Goal: Book appointment/travel/reservation

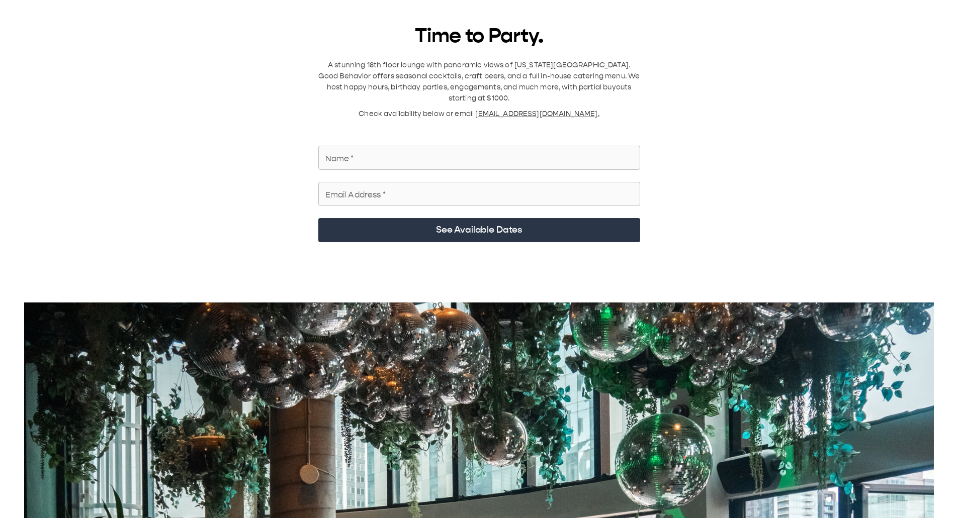
click at [470, 75] on input "Name   *" at bounding box center [479, 158] width 322 height 28
click at [528, 75] on span "[EMAIL_ADDRESS][DOMAIN_NAME]." at bounding box center [537, 114] width 124 height 9
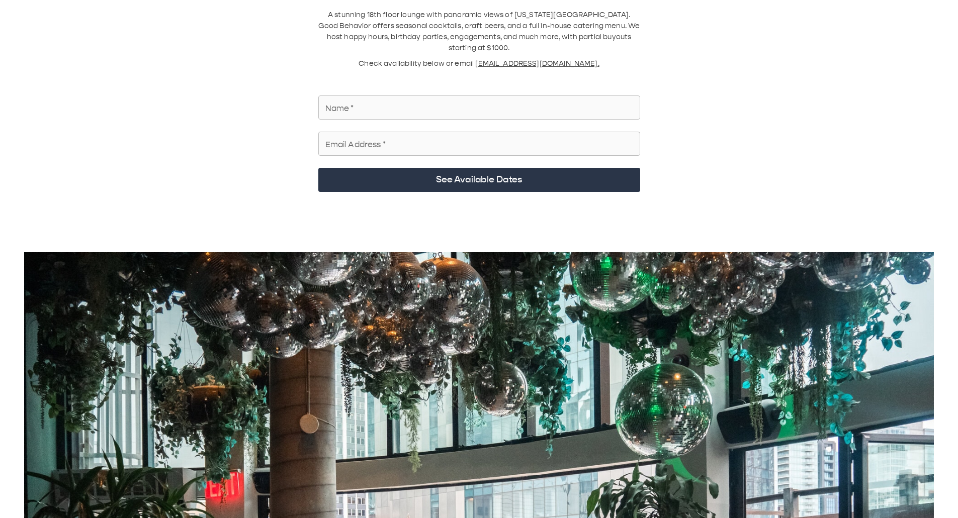
scroll to position [101, 0]
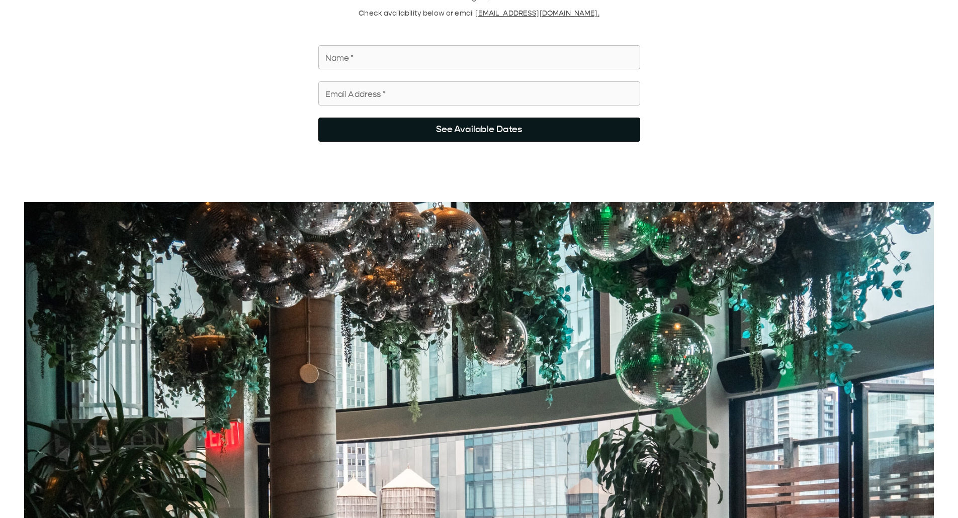
click at [476, 75] on button "See Available Dates" at bounding box center [479, 130] width 322 height 24
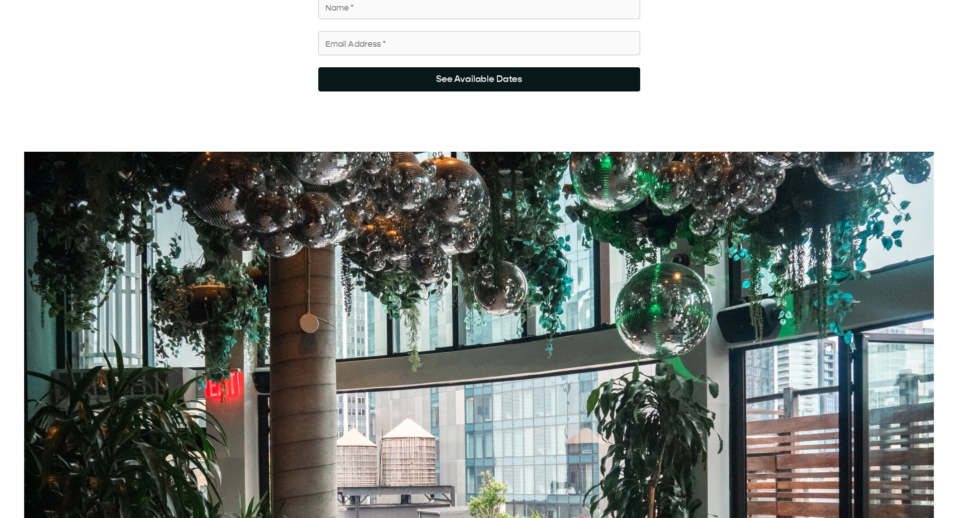
click at [472, 75] on button "See Available Dates" at bounding box center [479, 79] width 322 height 24
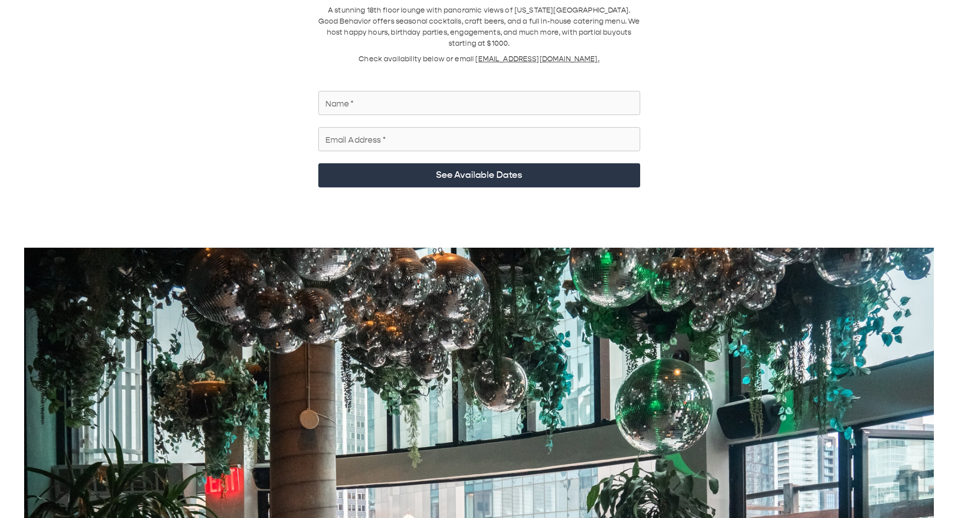
scroll to position [0, 0]
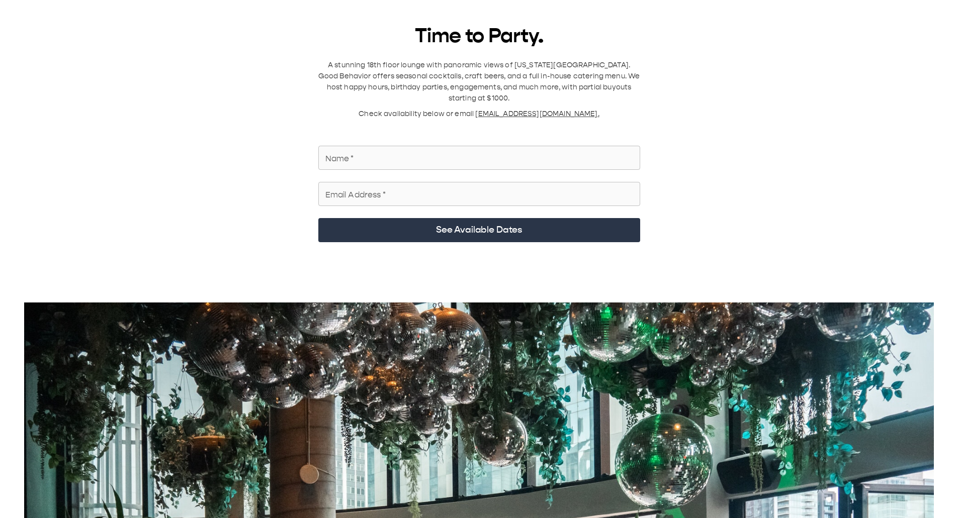
click at [419, 75] on input "Name   *" at bounding box center [479, 158] width 322 height 28
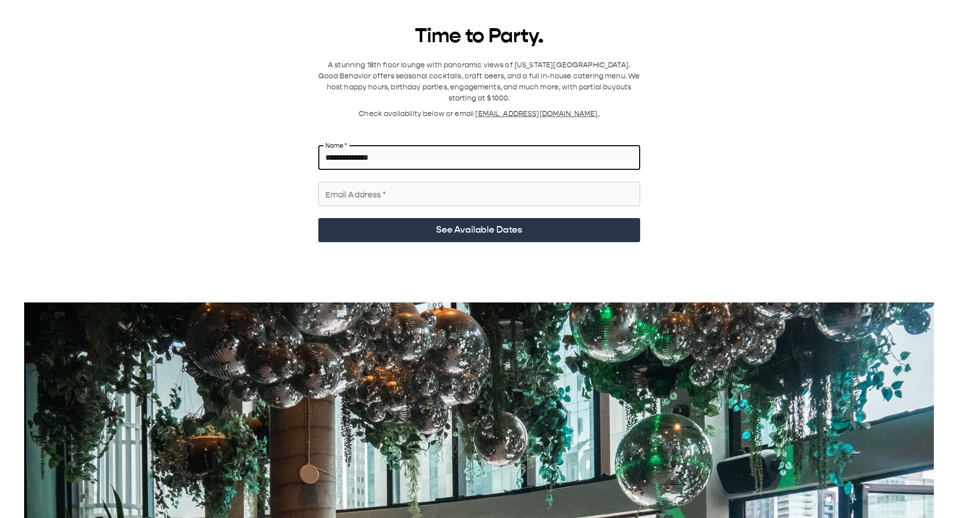
type input "**********"
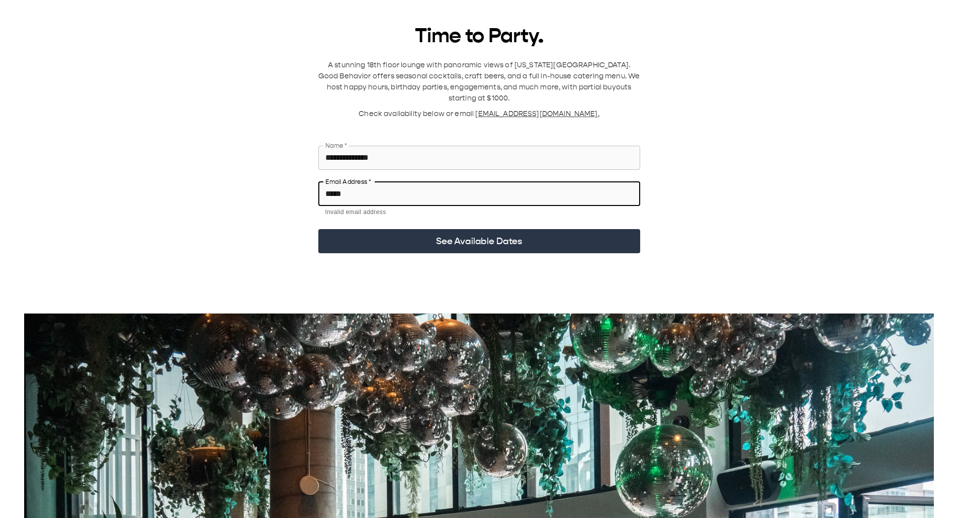
type input "**********"
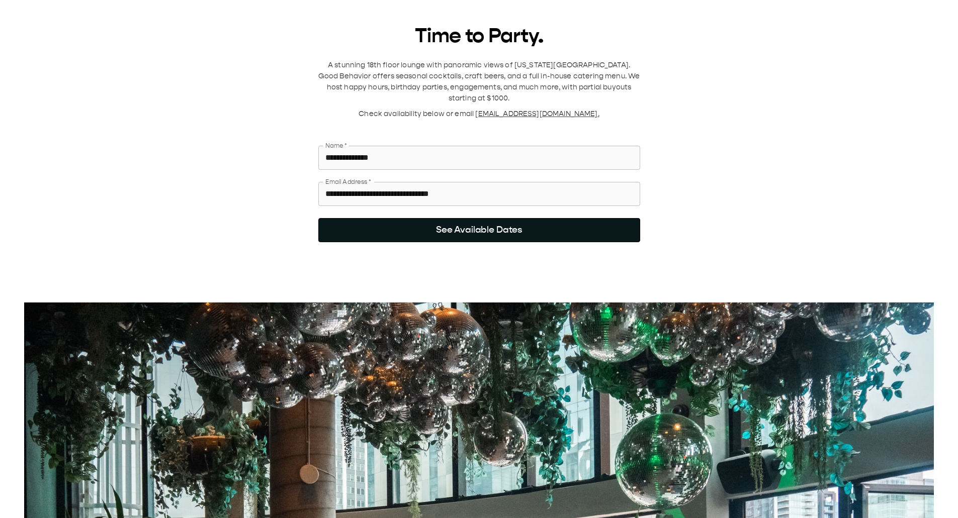
click at [504, 75] on button "See Available Dates" at bounding box center [479, 230] width 322 height 24
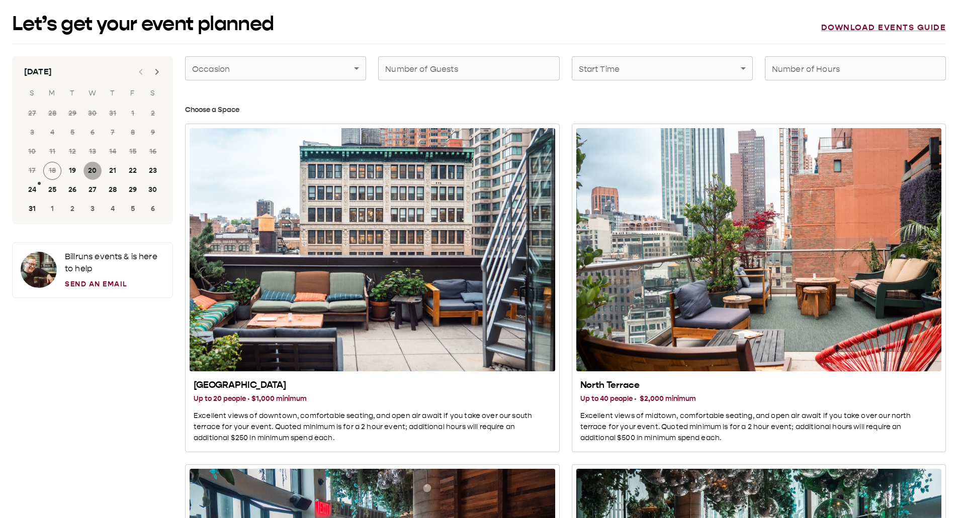
click at [89, 75] on button "20" at bounding box center [92, 171] width 18 height 18
click at [314, 75] on div "South Terrace" at bounding box center [371, 249] width 365 height 243
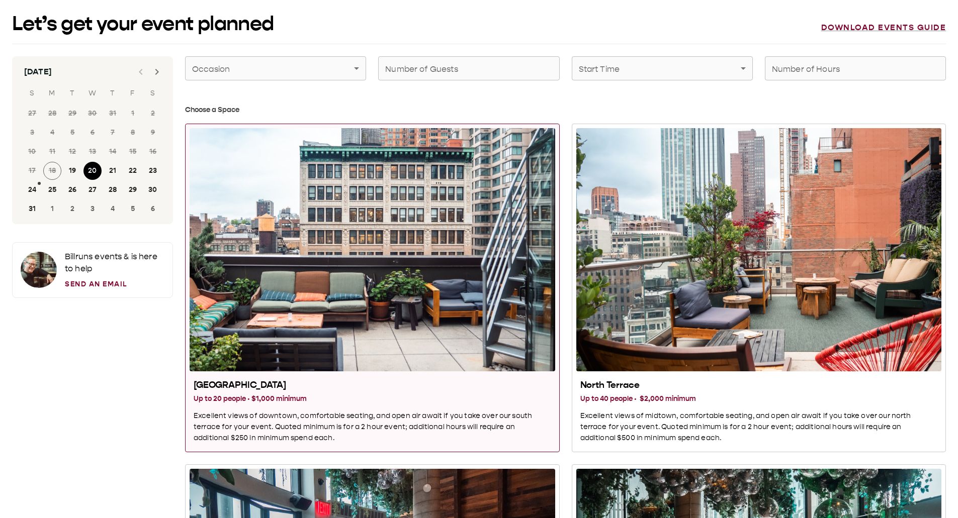
click at [293, 75] on h3 "Up to 20 people · $1,000 minimum" at bounding box center [372, 399] width 357 height 11
click at [336, 75] on div "South Terrace" at bounding box center [371, 249] width 365 height 243
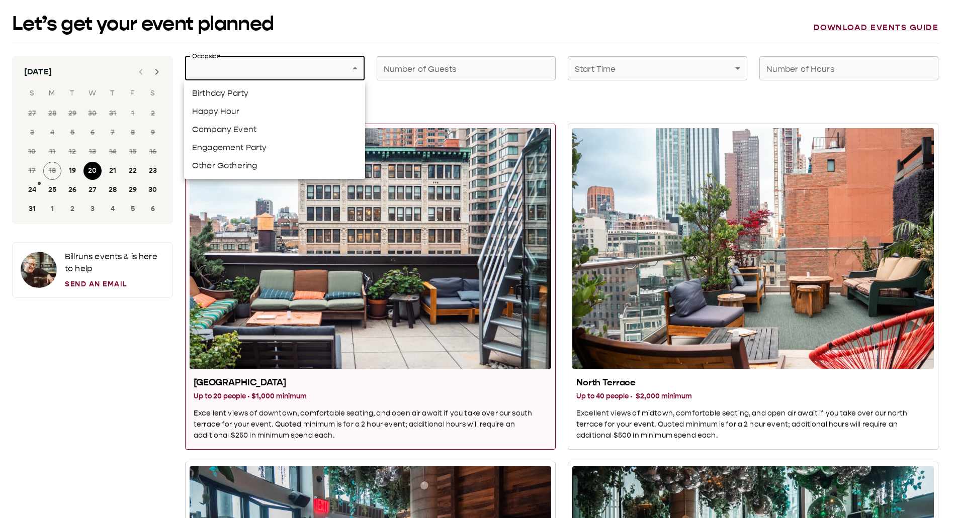
click at [260, 75] on li "Company Event" at bounding box center [274, 130] width 181 height 18
type input "**********"
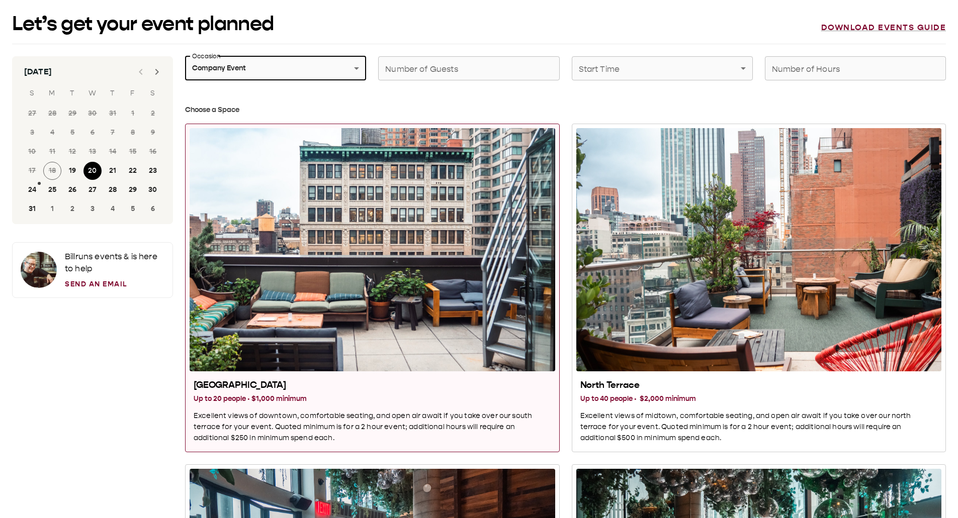
click at [469, 75] on input "Number of Guests" at bounding box center [468, 68] width 181 height 28
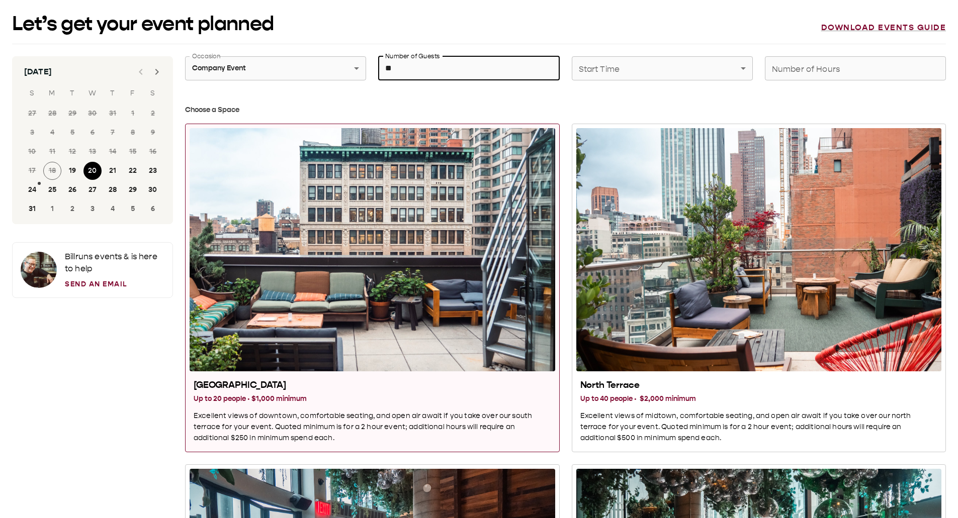
type input "**"
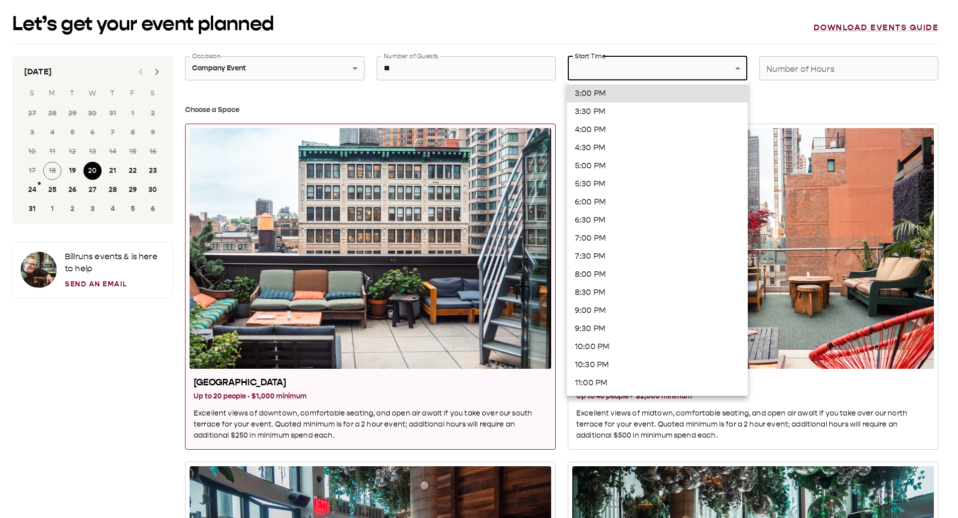
click at [638, 75] on li "5:30 PM" at bounding box center [656, 184] width 181 height 18
type input "*******"
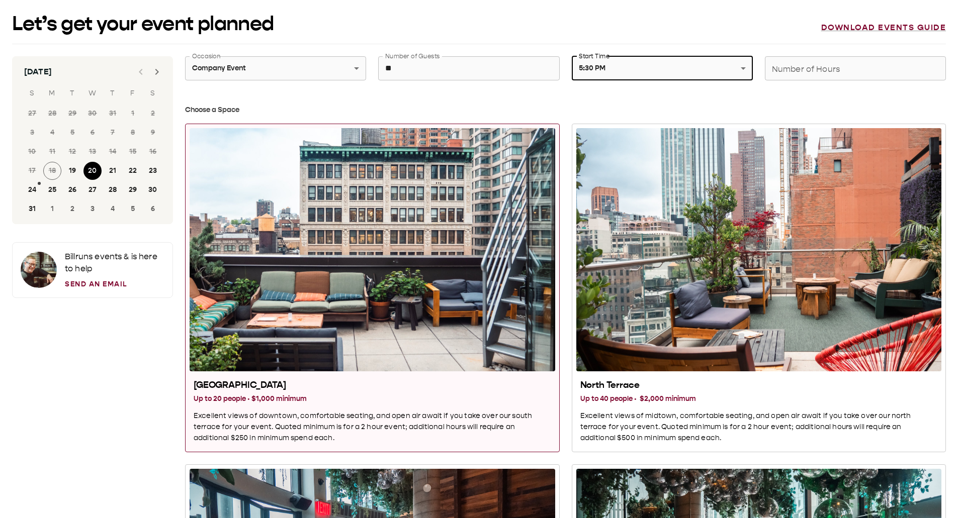
click at [796, 55] on input "Number of Hours" at bounding box center [855, 68] width 181 height 28
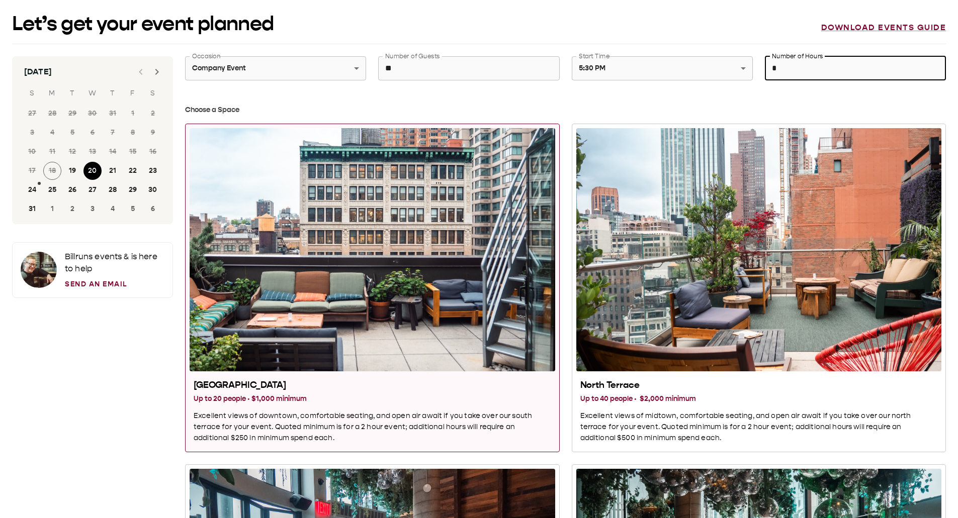
type input "*"
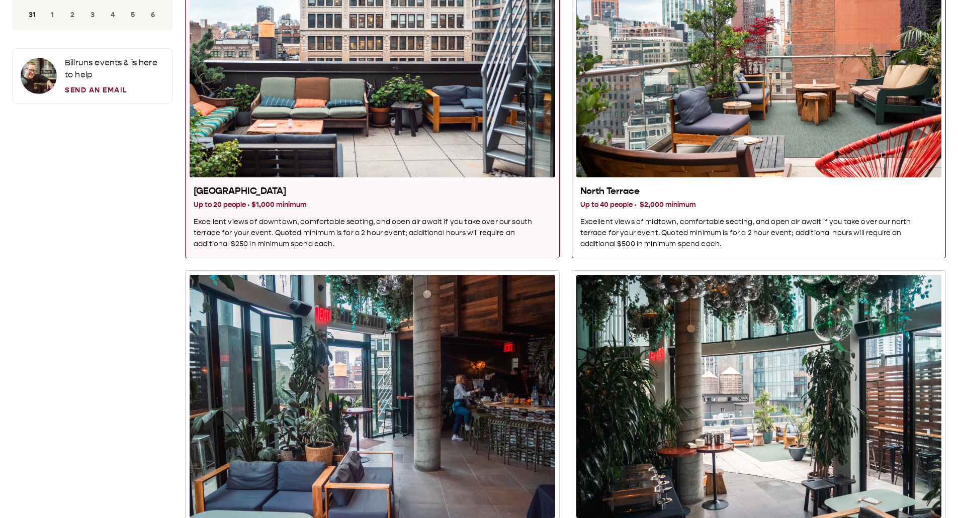
scroll to position [201, 0]
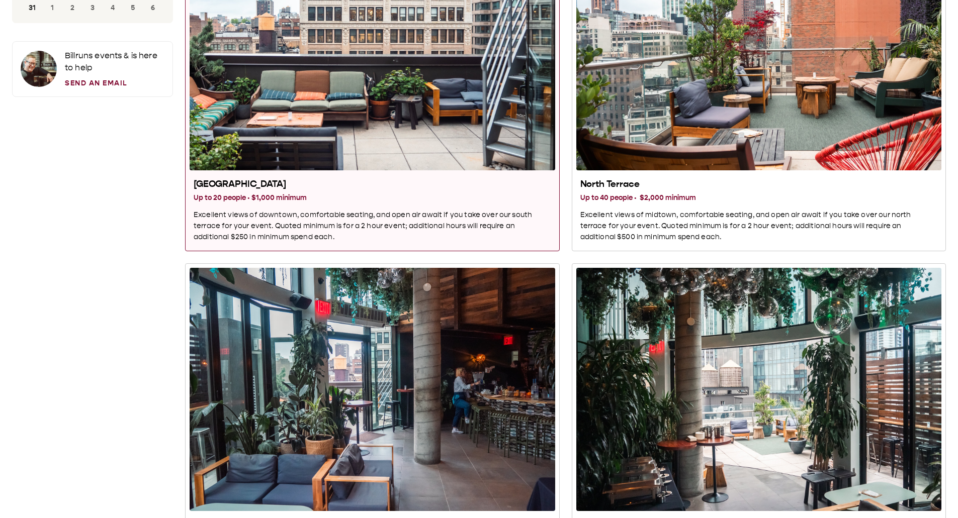
click at [329, 75] on div "South Terrace" at bounding box center [371, 48] width 365 height 243
click at [110, 75] on div "Bill runs events & is here to help Send an Email" at bounding box center [115, 69] width 100 height 39
click at [114, 75] on link "Send an Email" at bounding box center [115, 83] width 100 height 11
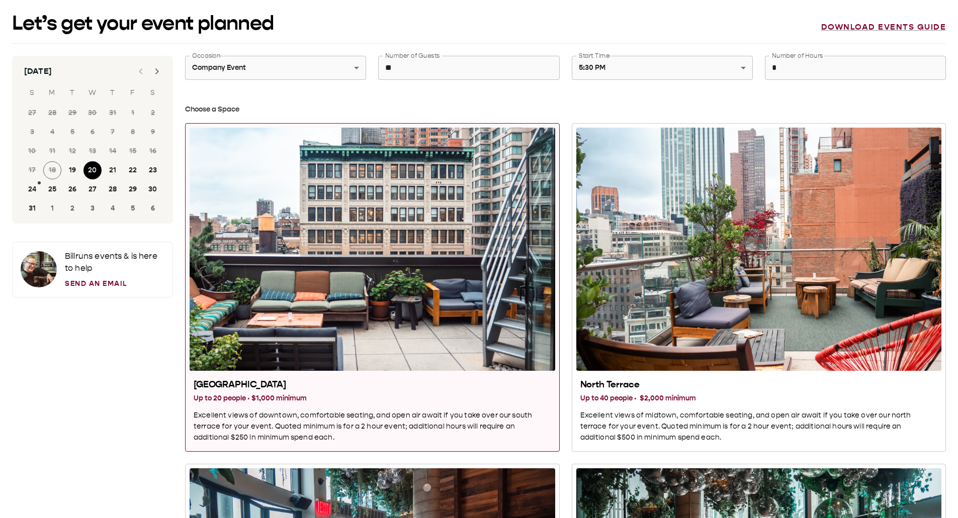
scroll to position [0, 0]
click at [796, 29] on link "Download events guide" at bounding box center [883, 28] width 125 height 10
click at [50, 75] on div at bounding box center [39, 270] width 36 height 36
